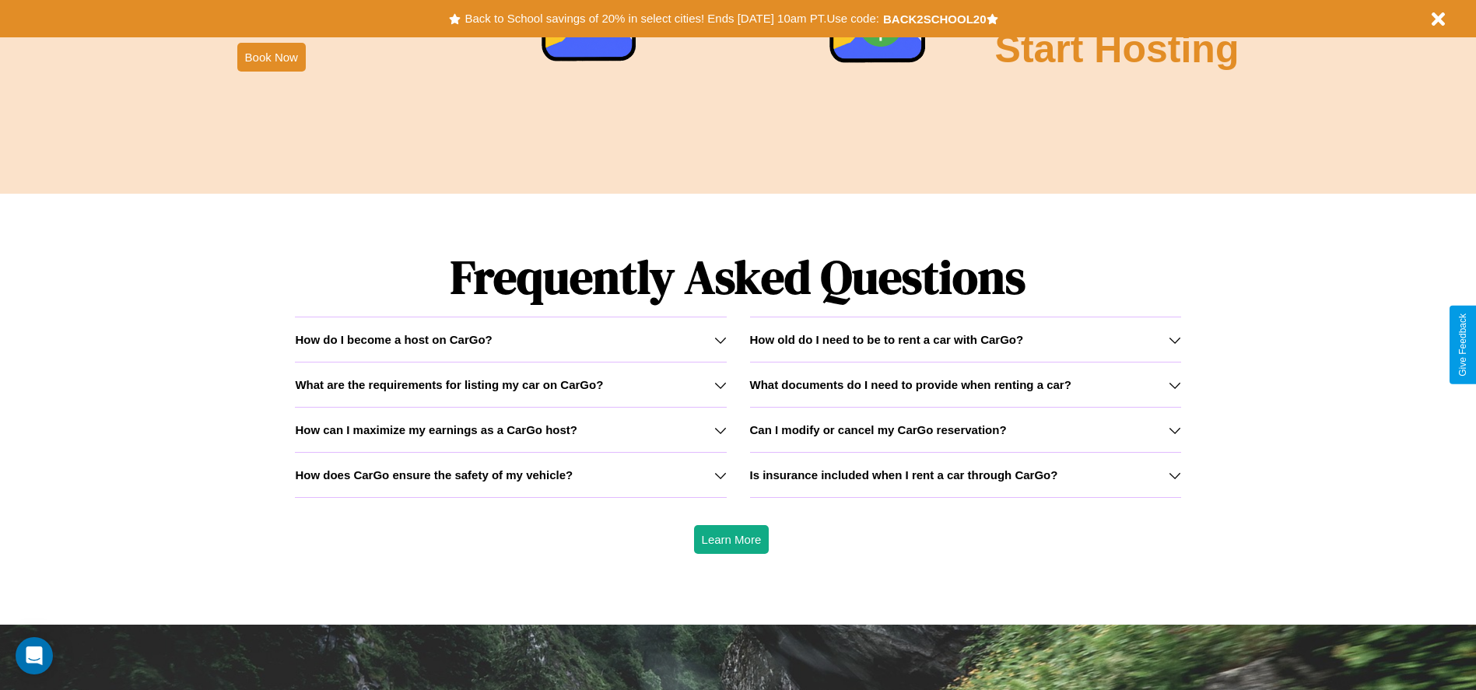
scroll to position [2232, 0]
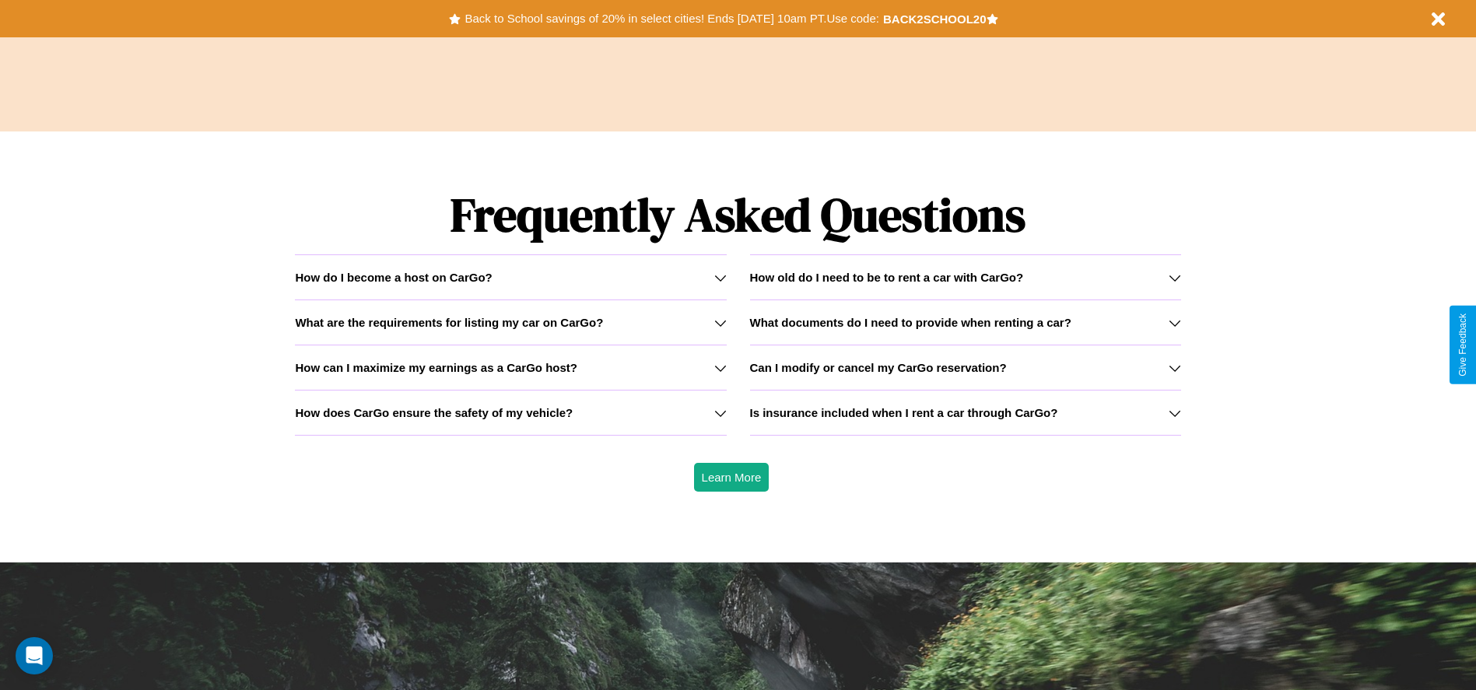
click at [510, 322] on h3 "What are the requirements for listing my car on CarGo?" at bounding box center [449, 322] width 308 height 13
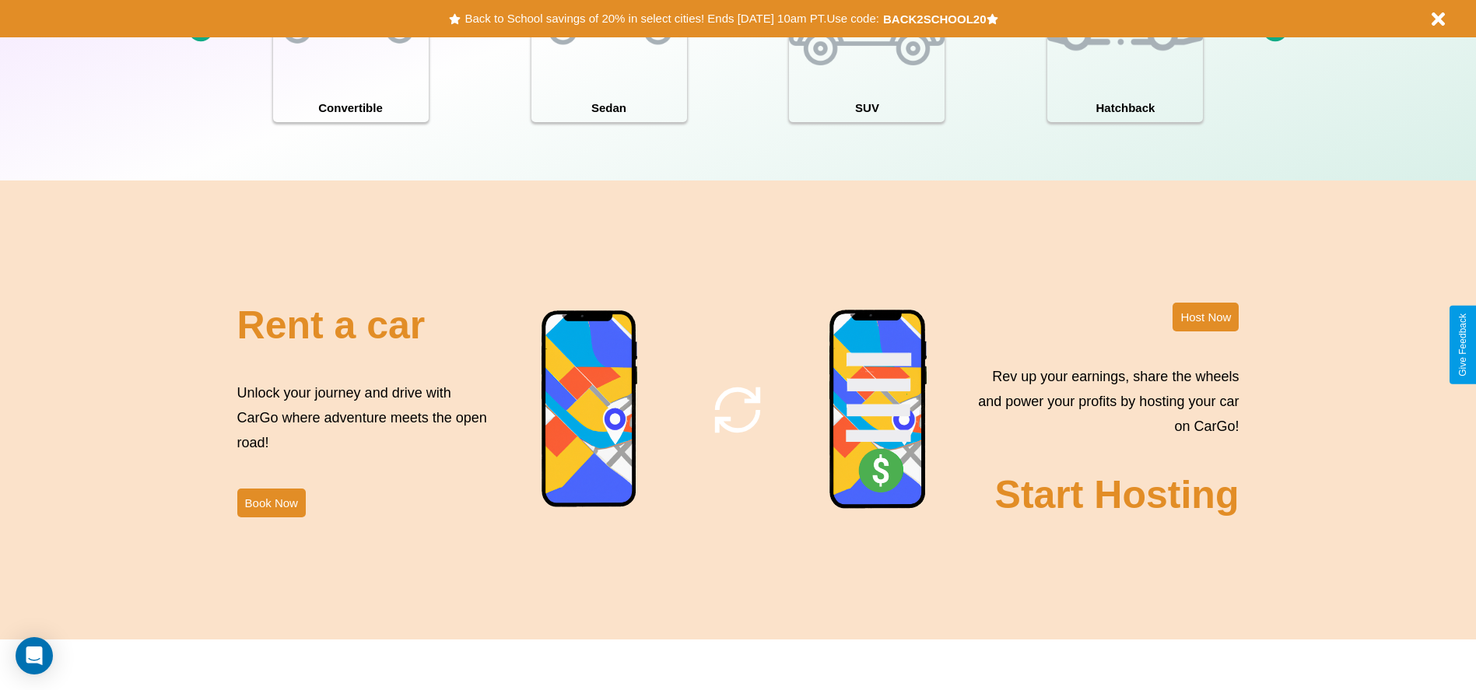
scroll to position [1696, 0]
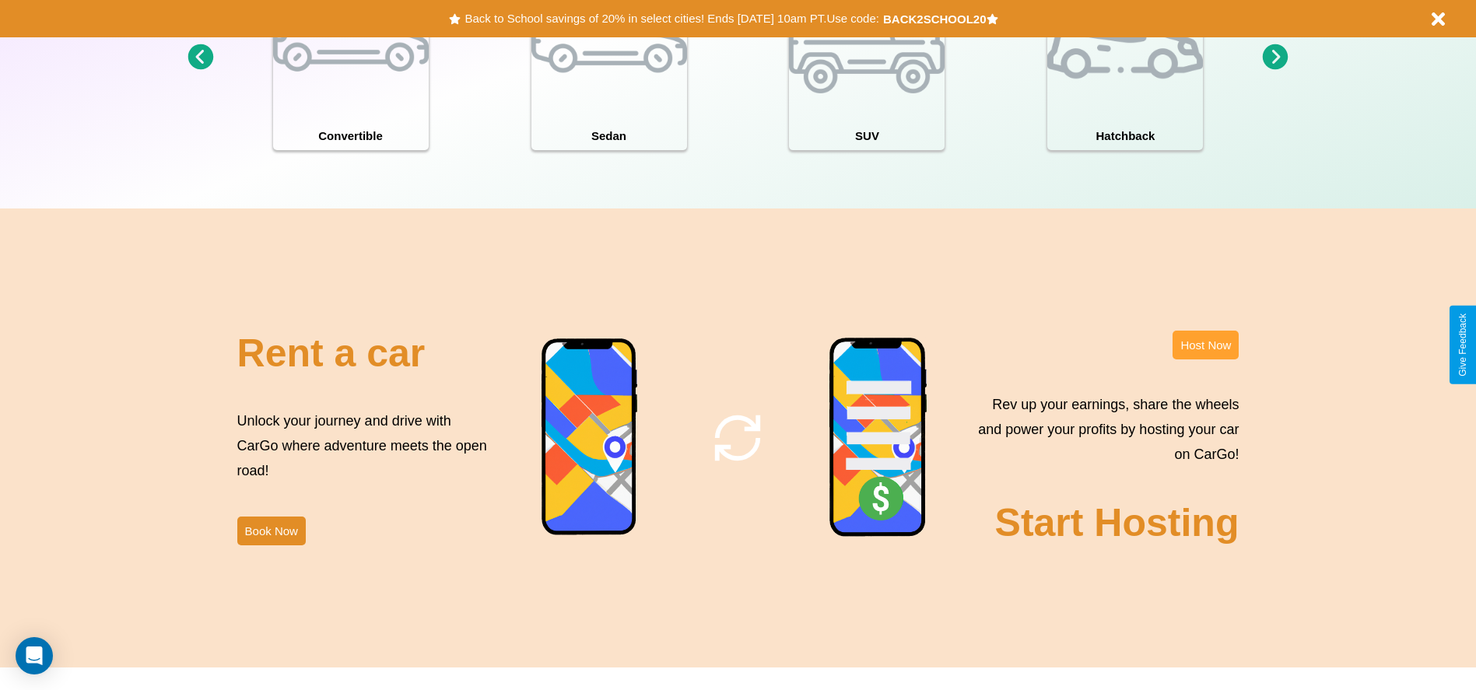
click at [1205, 345] on button "Host Now" at bounding box center [1205, 345] width 66 height 29
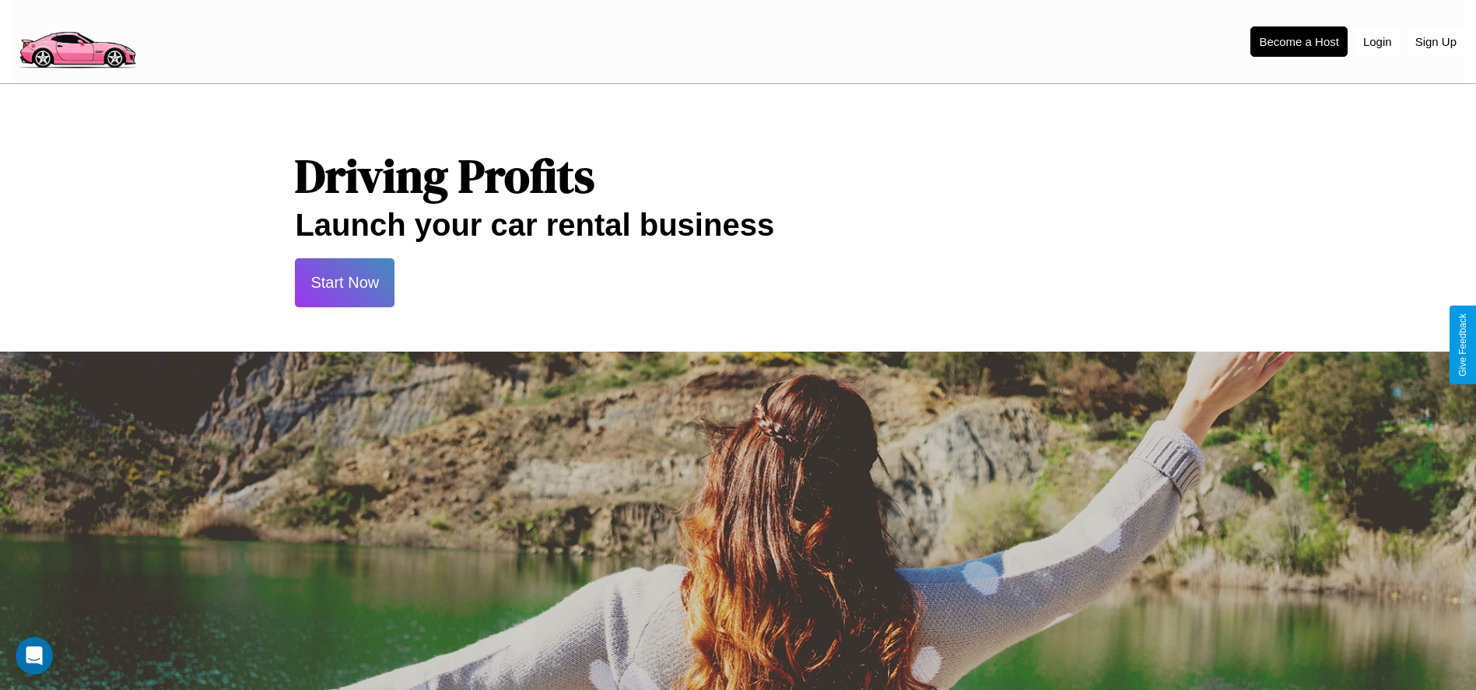
click at [345, 282] on button "Start Now" at bounding box center [345, 282] width 100 height 49
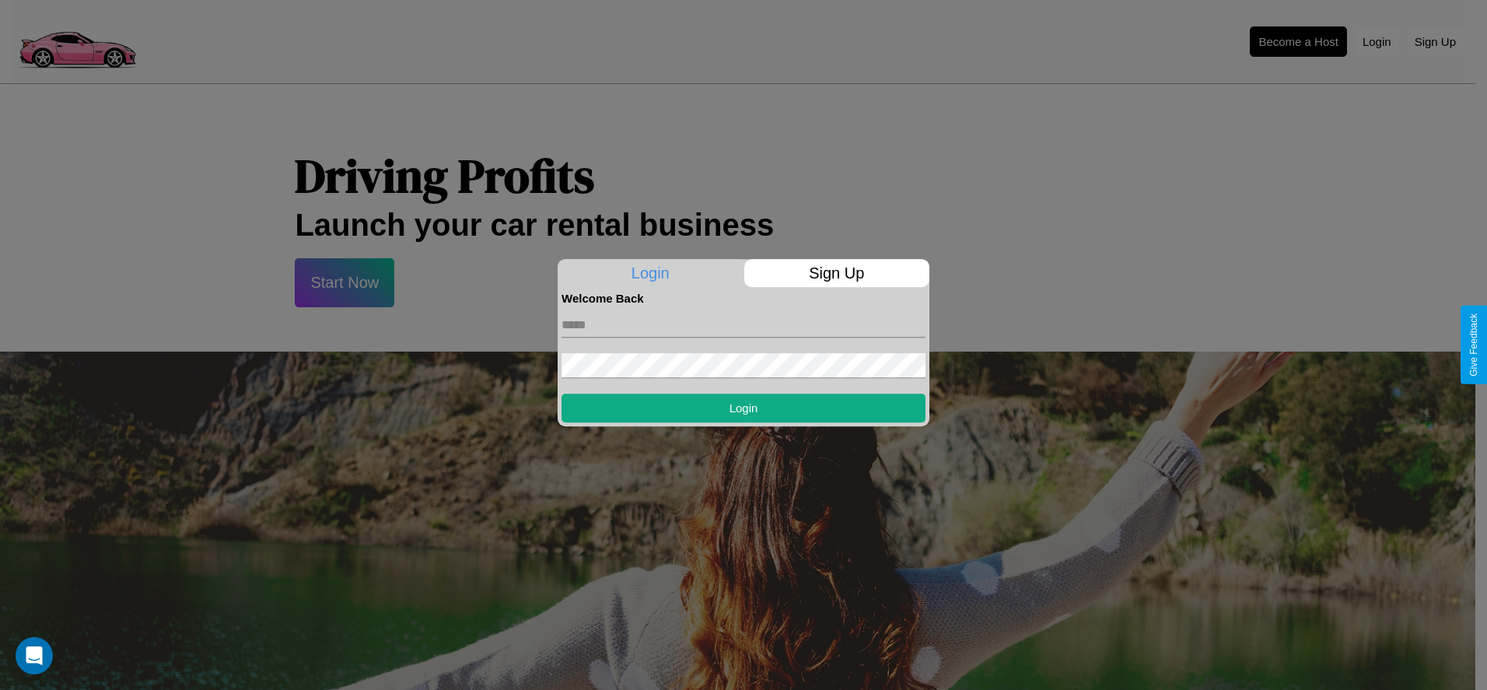
click at [836, 273] on p "Sign Up" at bounding box center [837, 273] width 186 height 28
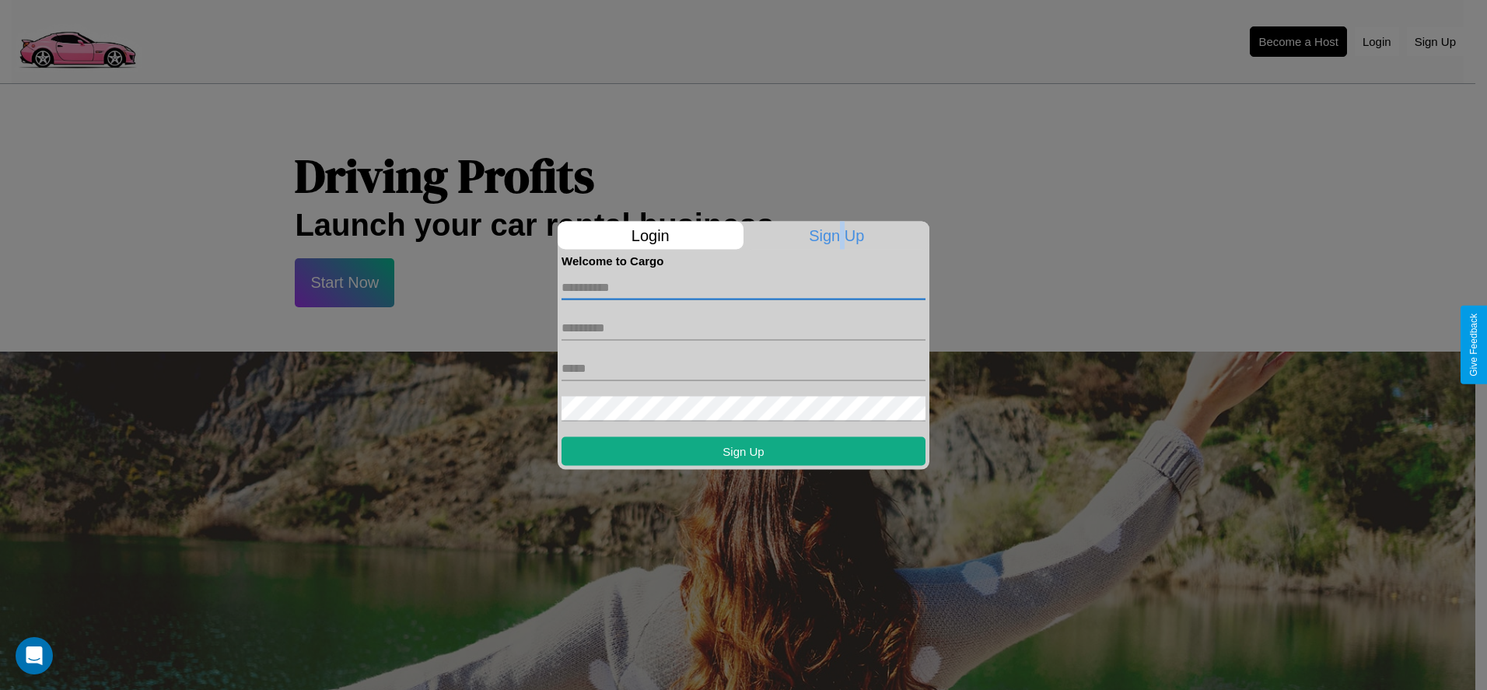
click at [744, 287] on input "text" at bounding box center [744, 287] width 364 height 25
type input "******"
click at [744, 327] on input "text" at bounding box center [744, 327] width 364 height 25
type input "****"
click at [744, 368] on input "text" at bounding box center [744, 367] width 364 height 25
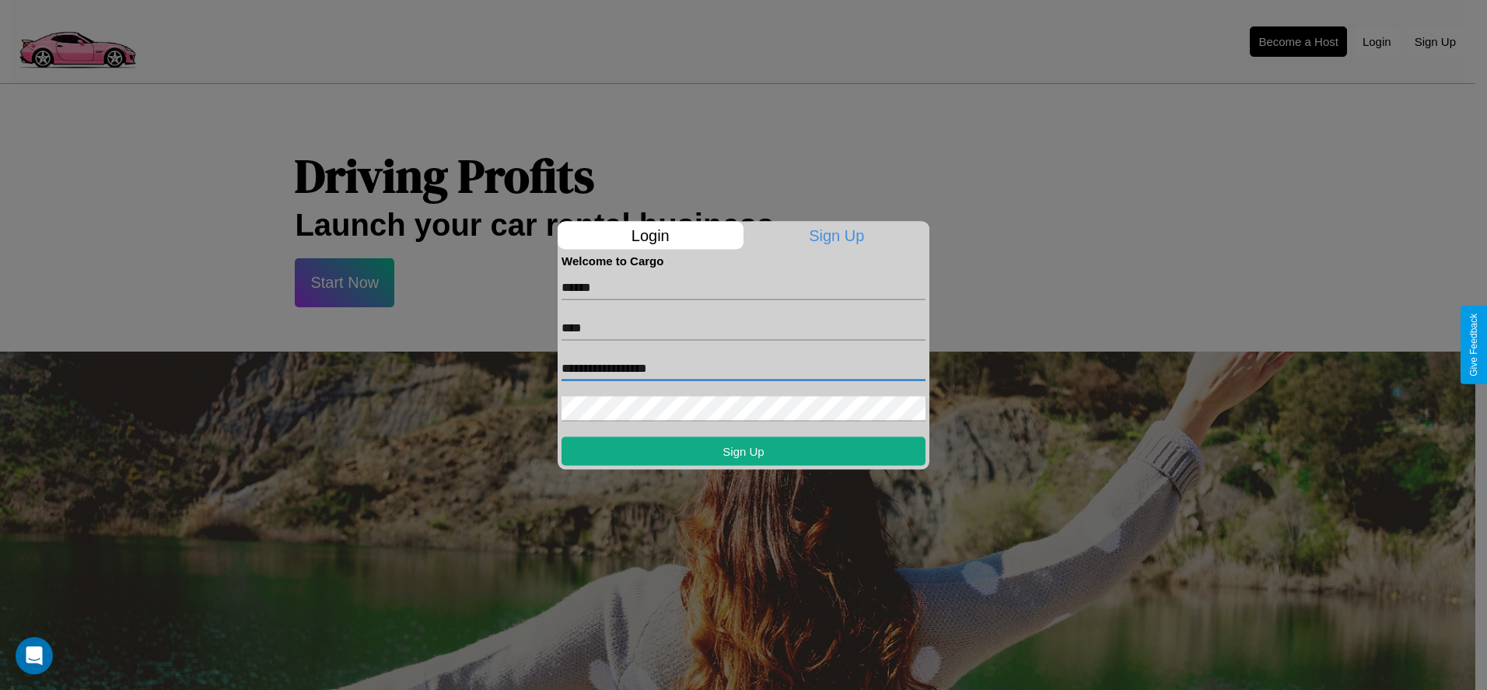
type input "**********"
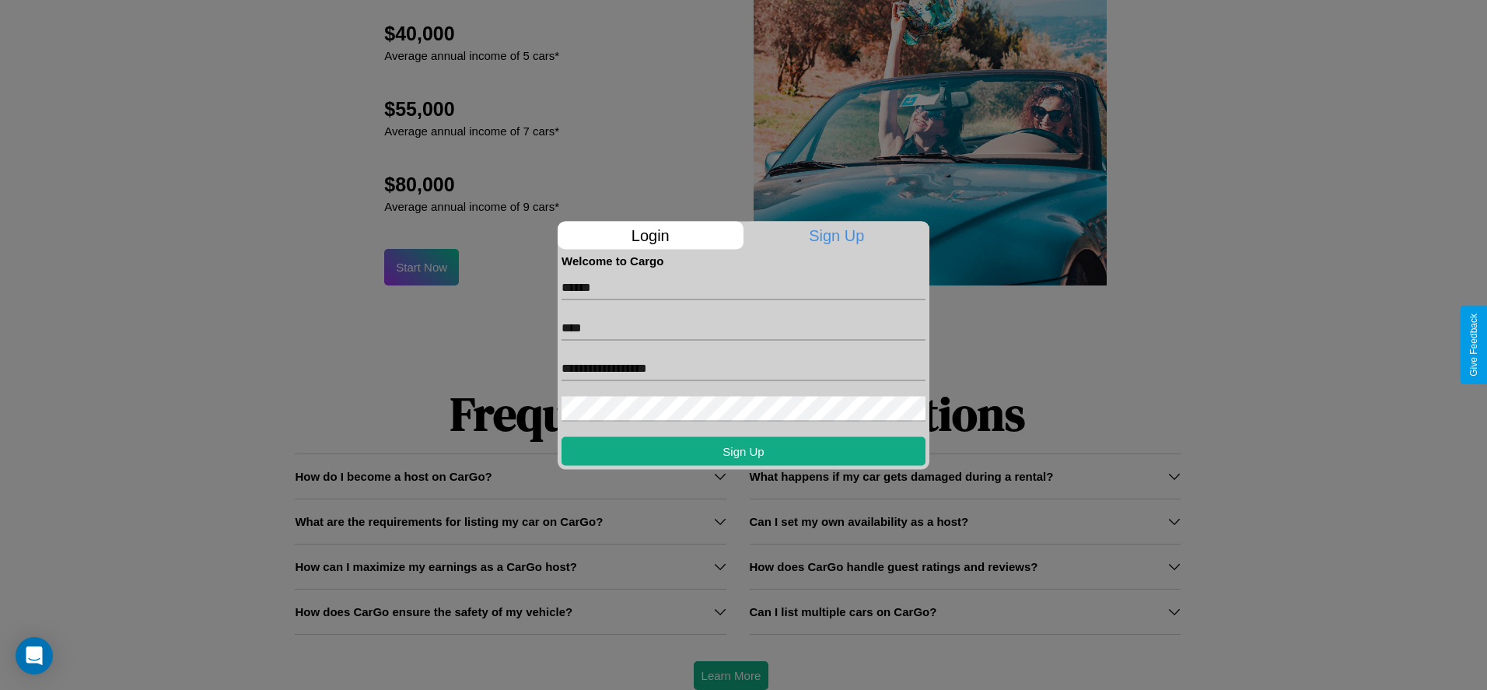
click at [730, 675] on div at bounding box center [743, 345] width 1487 height 690
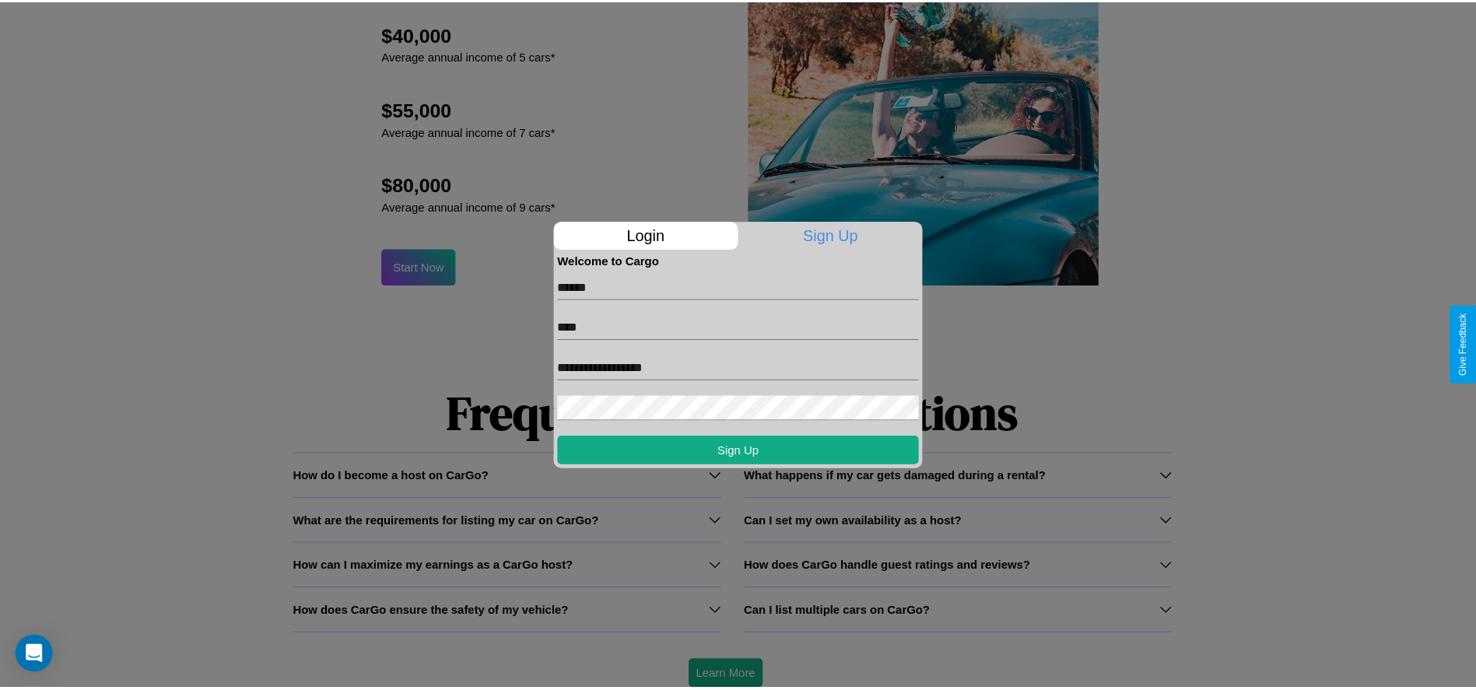
scroll to position [0, 0]
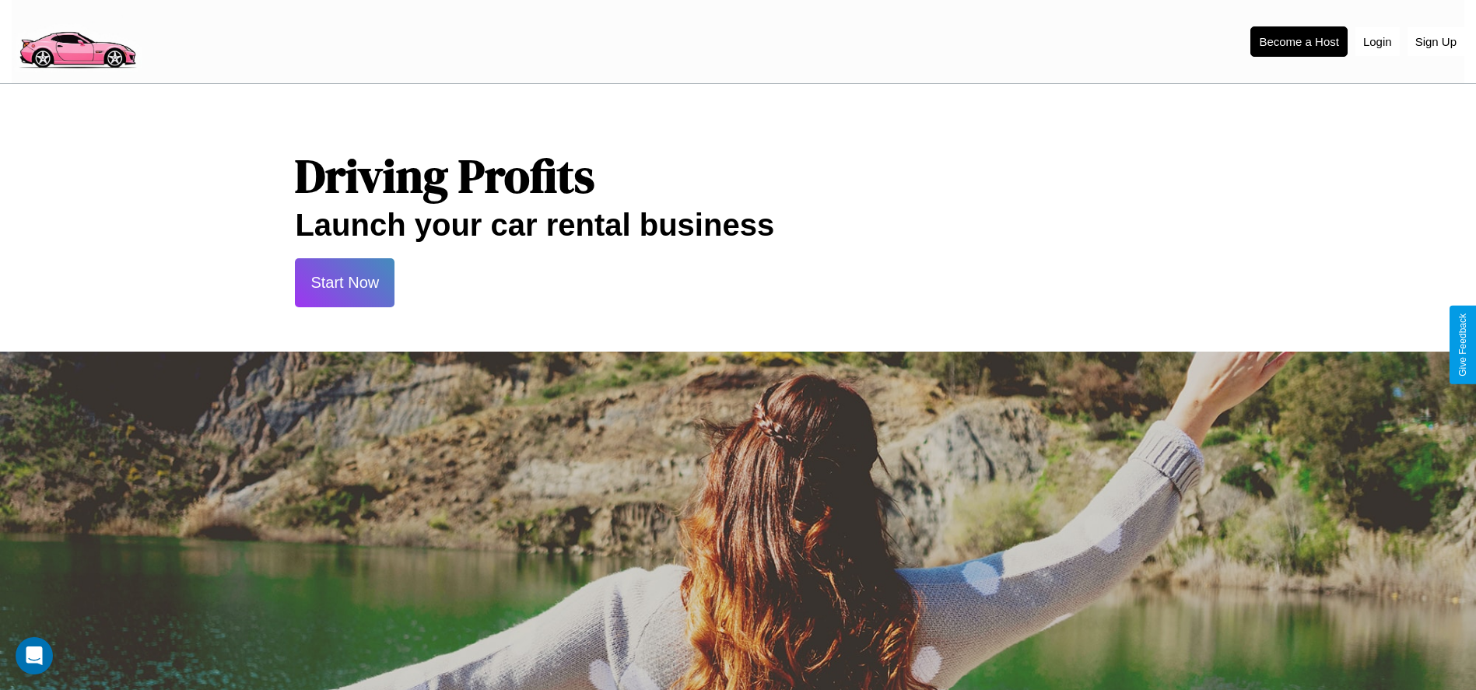
click at [345, 282] on button "Start Now" at bounding box center [345, 282] width 100 height 49
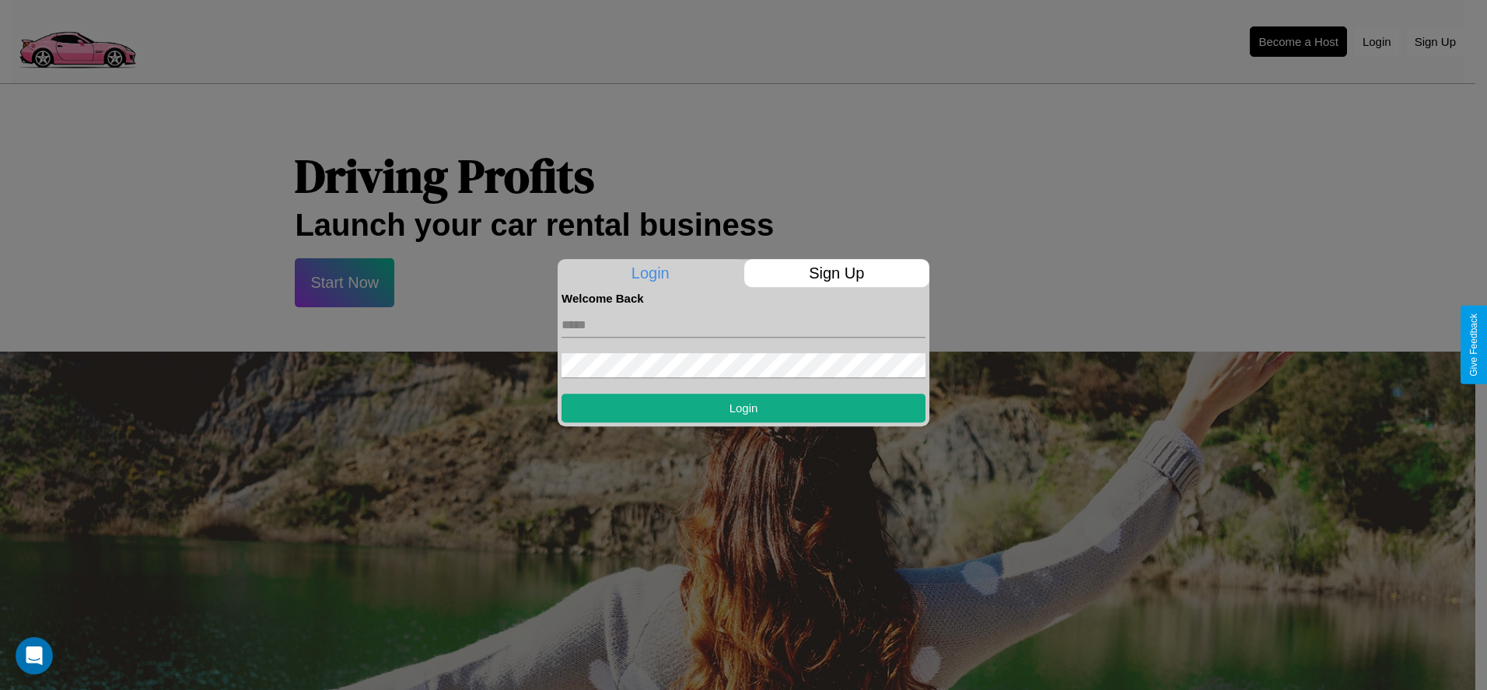
click at [1298, 41] on div at bounding box center [743, 345] width 1487 height 690
